Goal: Find specific page/section: Find specific page/section

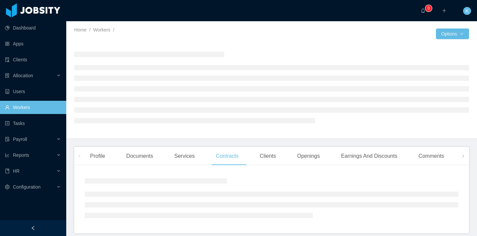
click at [29, 110] on link "Workers" at bounding box center [33, 107] width 56 height 13
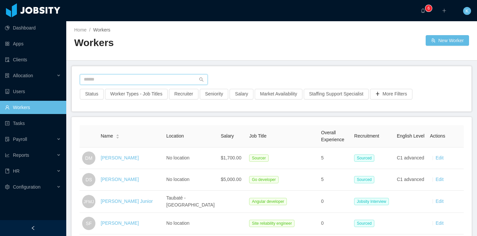
click at [108, 77] on input "text" at bounding box center [144, 79] width 128 height 11
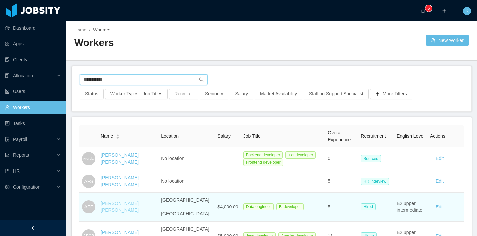
type input "**********"
click at [132, 201] on link "[PERSON_NAME] [PERSON_NAME]" at bounding box center [120, 206] width 38 height 12
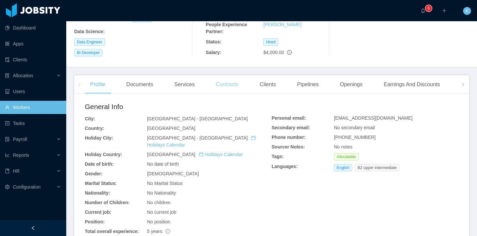
click at [228, 82] on div "Contracts" at bounding box center [227, 84] width 33 height 19
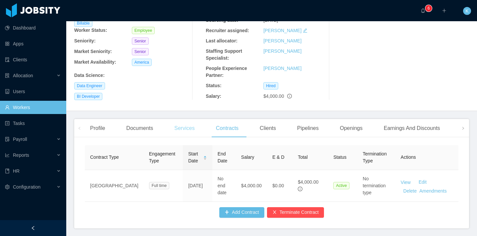
scroll to position [105, 0]
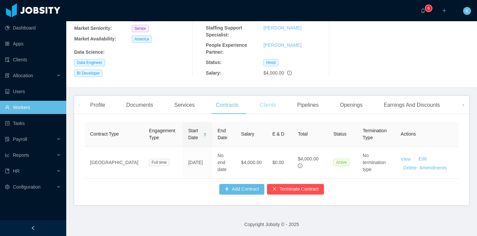
click at [269, 103] on div "Clients" at bounding box center [267, 105] width 27 height 19
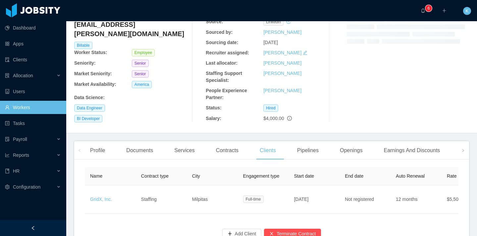
scroll to position [78, 0]
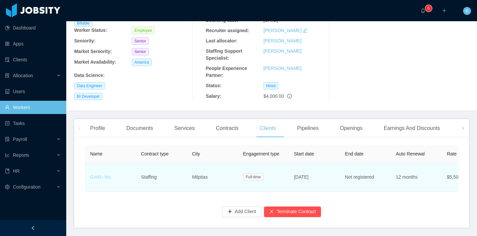
click at [108, 178] on link "GridX, Inc." at bounding box center [101, 176] width 22 height 5
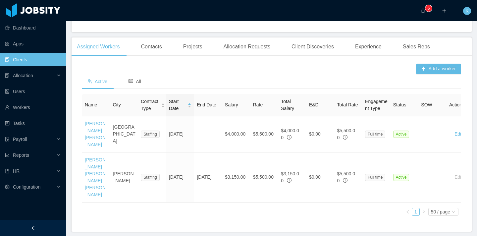
scroll to position [186, 0]
